Goal: Information Seeking & Learning: Check status

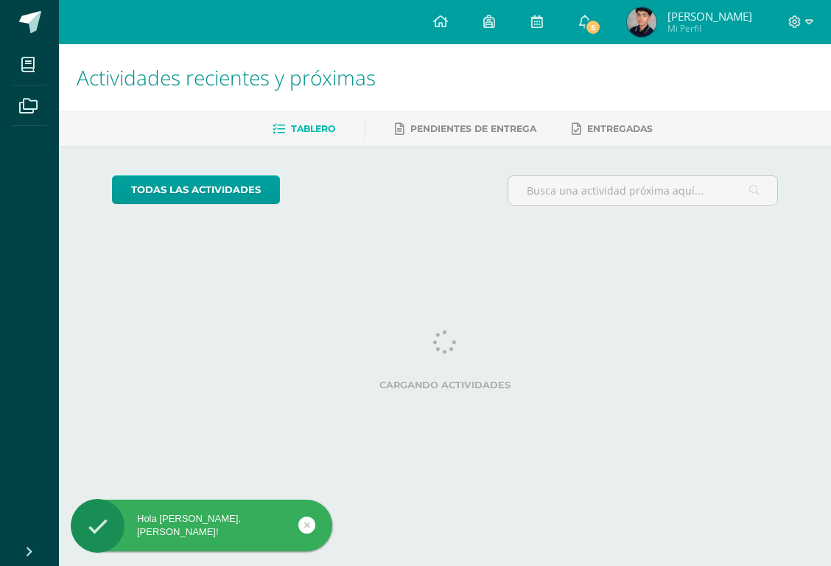
click at [601, 27] on span "5" at bounding box center [593, 27] width 16 height 16
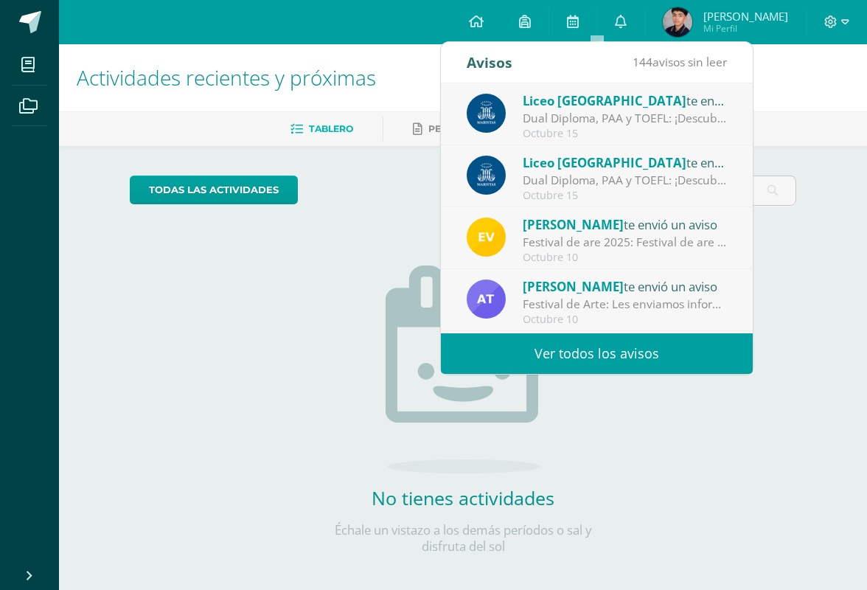
click at [718, 427] on div "todas las Actividades No tienes actividades Échale un vistazo a los demás perío…" at bounding box center [463, 373] width 726 height 455
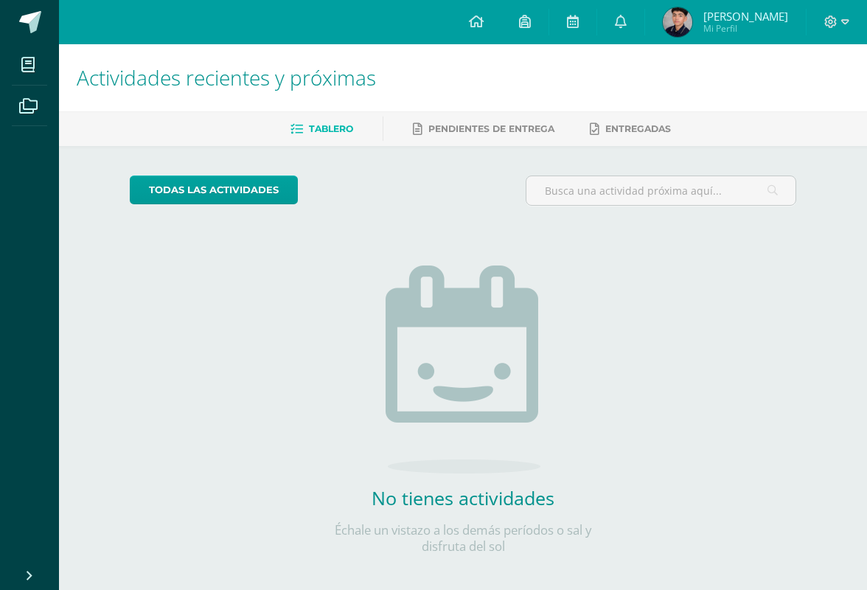
click at [545, 25] on link at bounding box center [524, 22] width 47 height 44
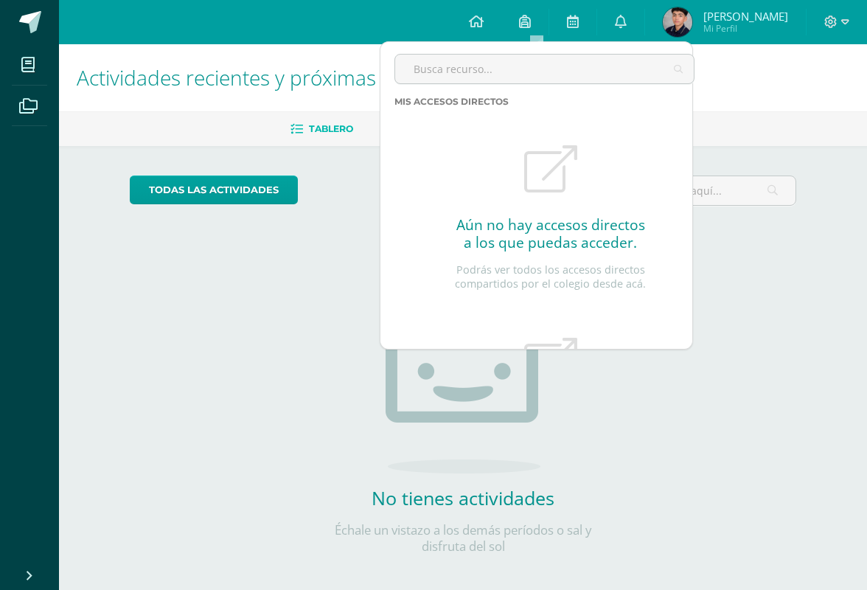
click at [644, 12] on link "0" at bounding box center [620, 22] width 47 height 44
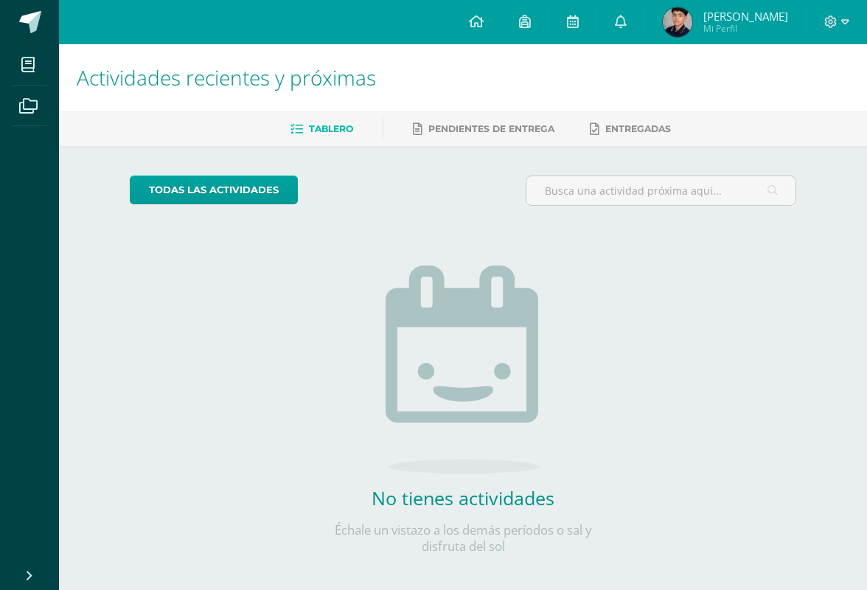
click at [779, 22] on span "[PERSON_NAME]" at bounding box center [745, 16] width 85 height 15
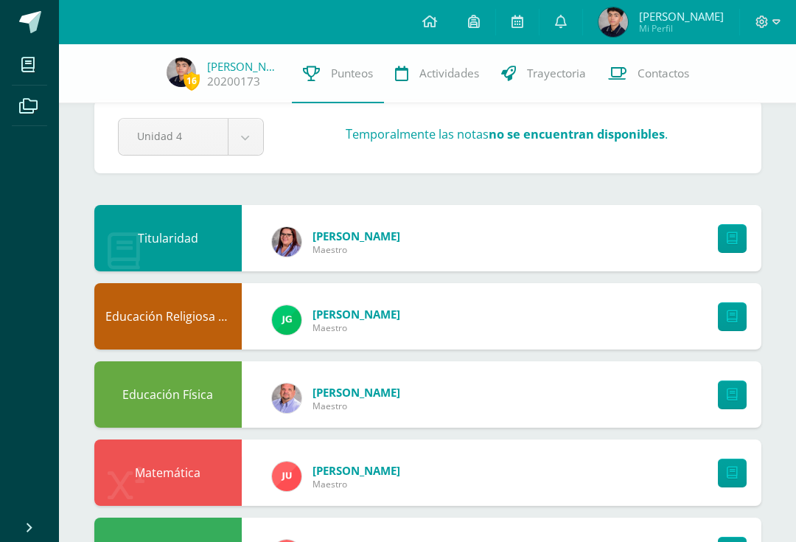
scroll to position [35, 0]
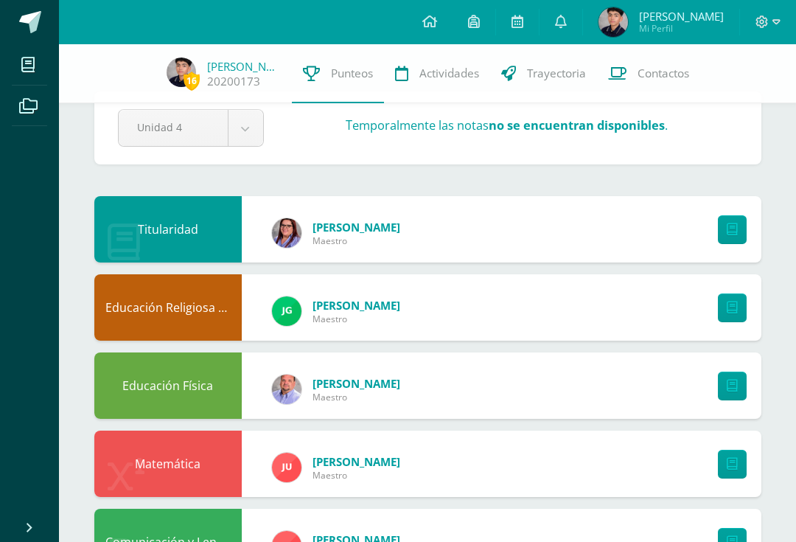
click at [163, 251] on div "Titularidad" at bounding box center [167, 229] width 147 height 66
click at [162, 322] on div "Educación Religiosa Escolar" at bounding box center [167, 307] width 147 height 66
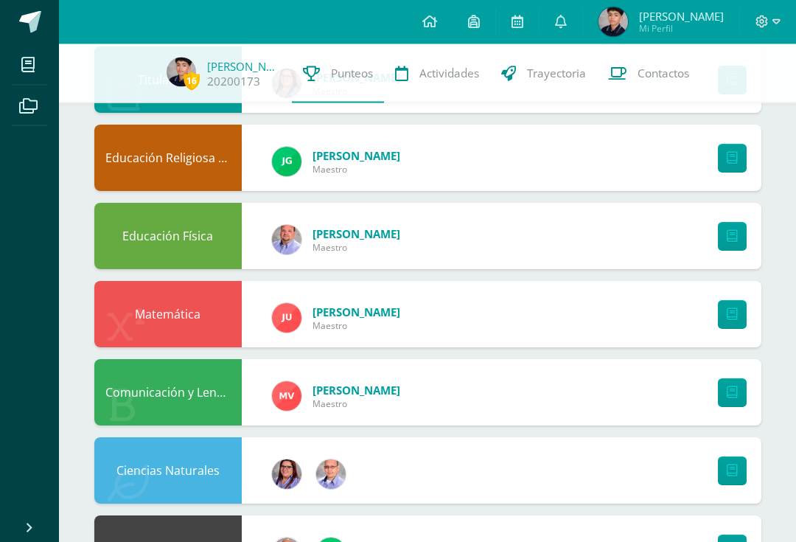
click at [131, 227] on div "Educación Física" at bounding box center [167, 236] width 147 height 66
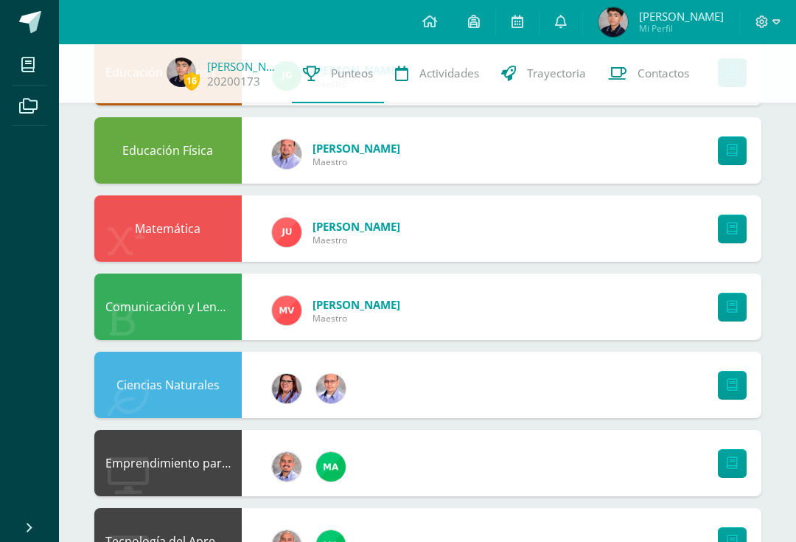
scroll to position [271, 0]
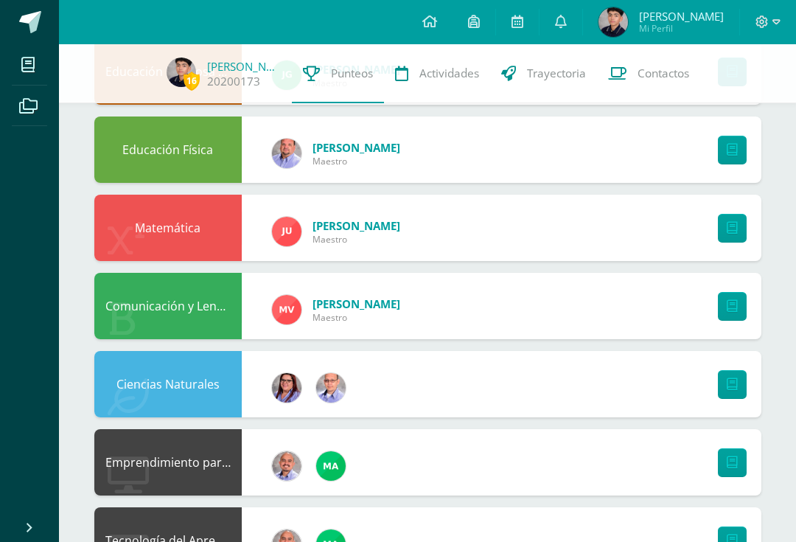
click at [133, 231] on icon at bounding box center [126, 240] width 37 height 37
click at [147, 302] on div "Comunicación y Lenguaje, Idioma Español" at bounding box center [167, 306] width 147 height 66
click at [133, 380] on icon at bounding box center [128, 396] width 41 height 37
click at [724, 380] on link at bounding box center [732, 384] width 29 height 29
